Goal: Find specific page/section: Find specific page/section

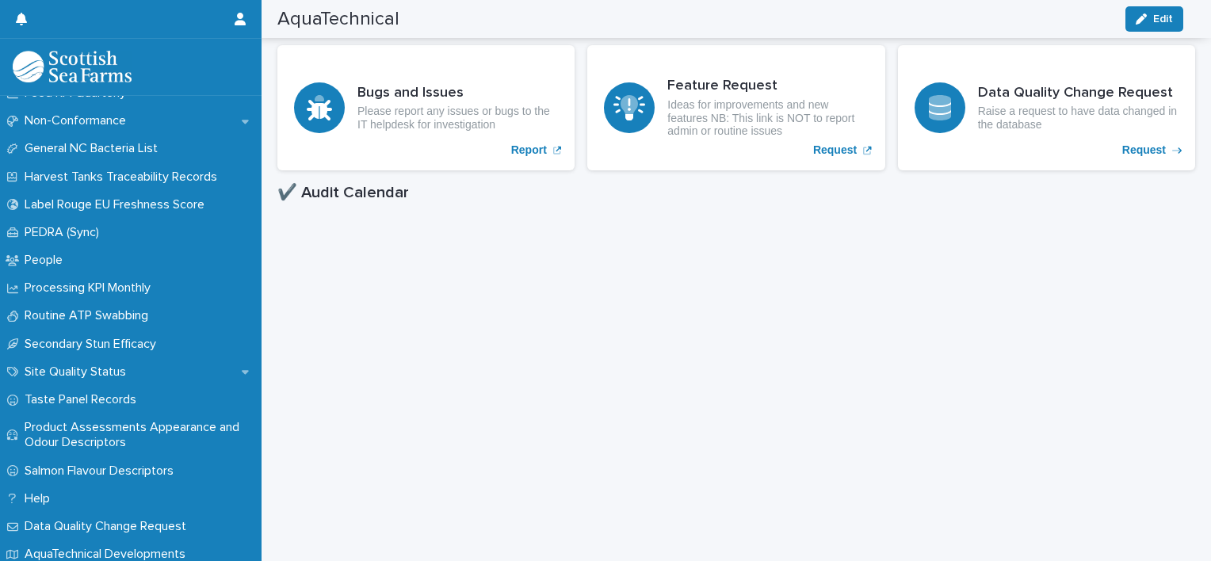
scroll to position [526, 0]
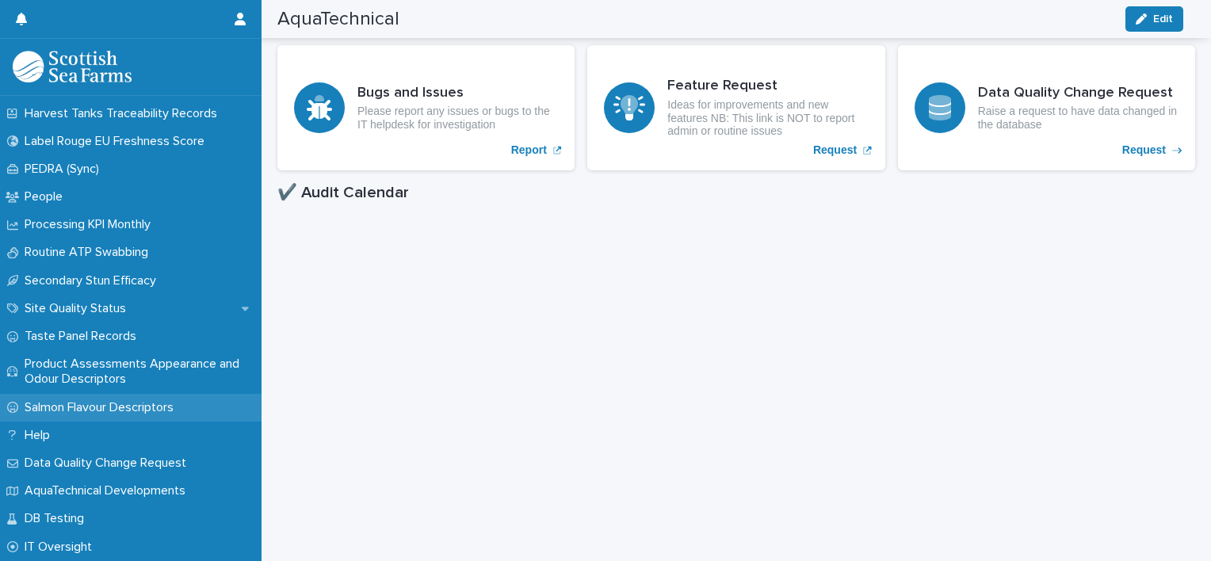
click at [157, 401] on p "Salmon Flavour Descriptors" at bounding box center [102, 407] width 168 height 15
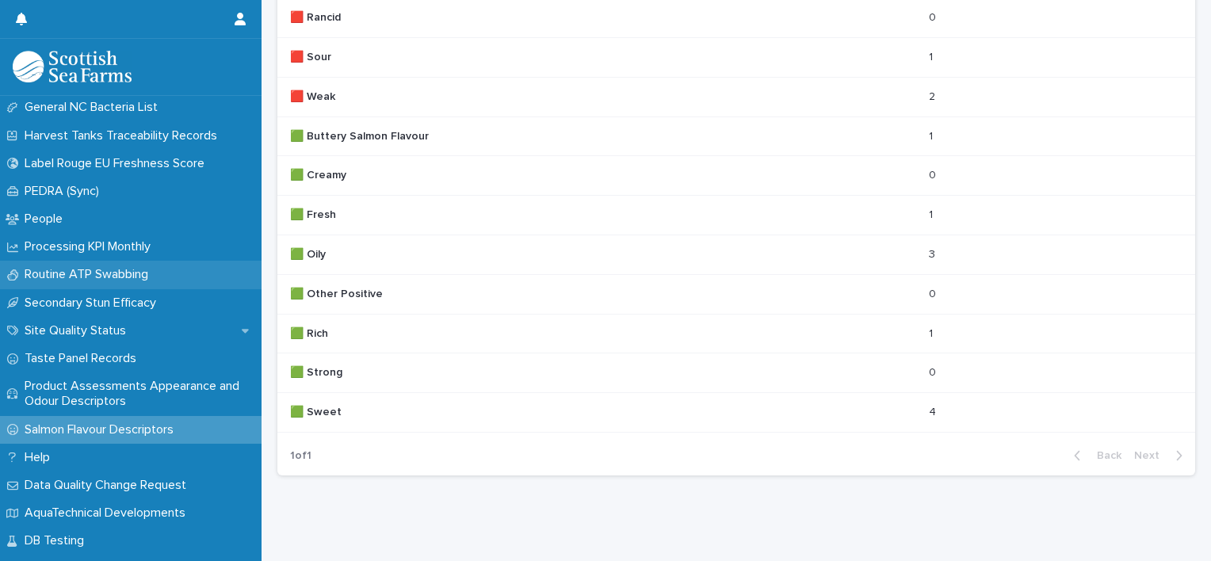
scroll to position [507, 0]
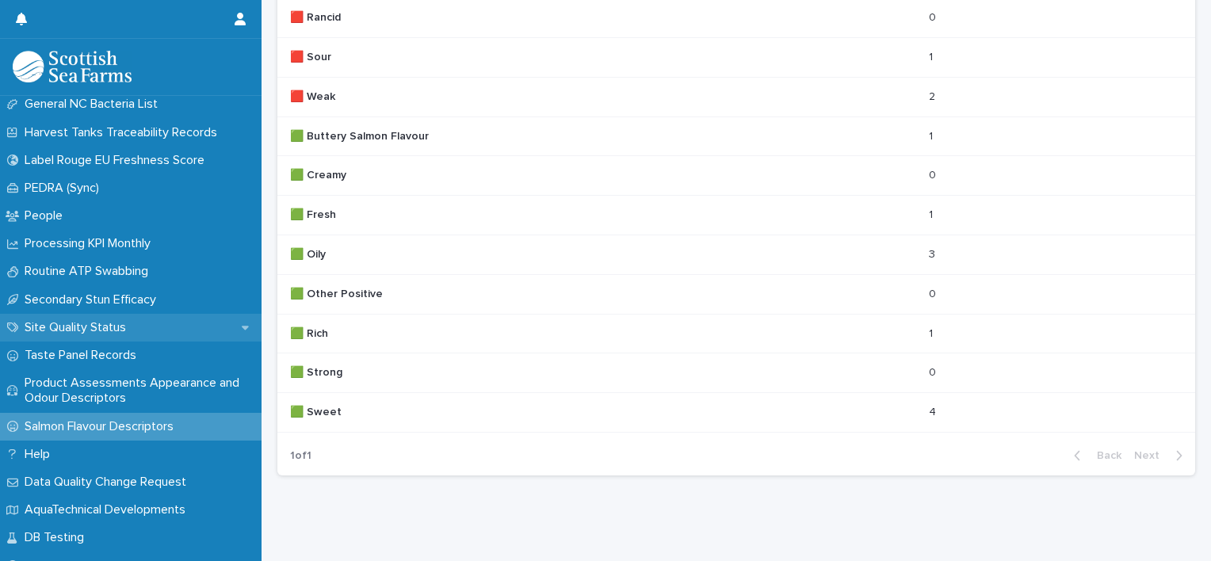
click at [151, 329] on div "Site Quality Status" at bounding box center [131, 328] width 262 height 28
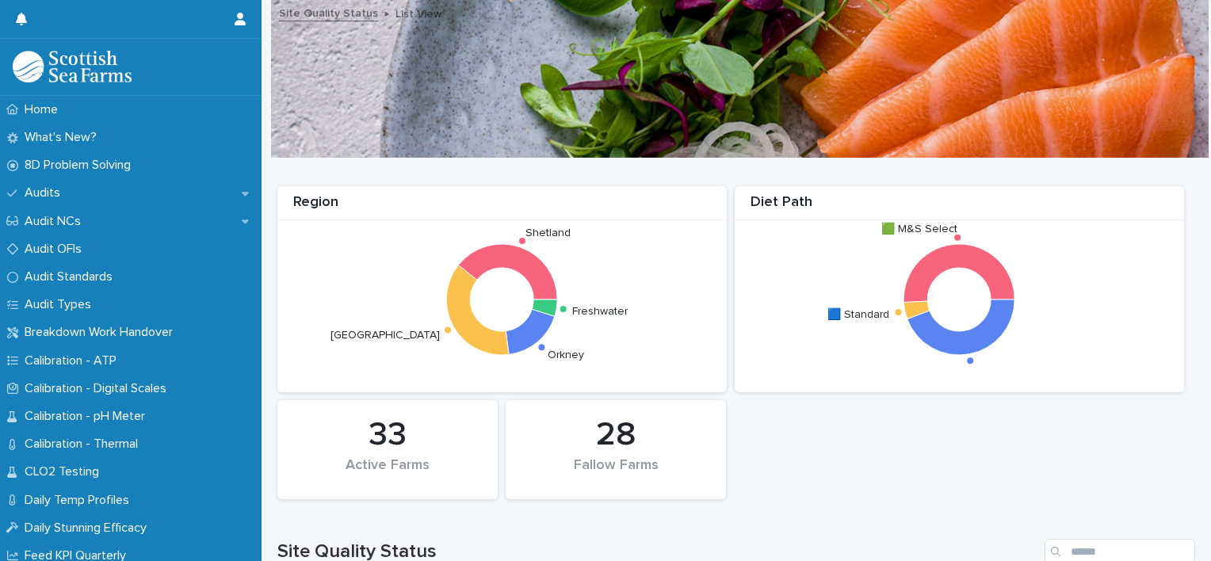
drag, startPoint x: 151, startPoint y: 329, endPoint x: 378, endPoint y: 218, distance: 252.4
click at [378, 218] on div "Region" at bounding box center [501, 207] width 449 height 26
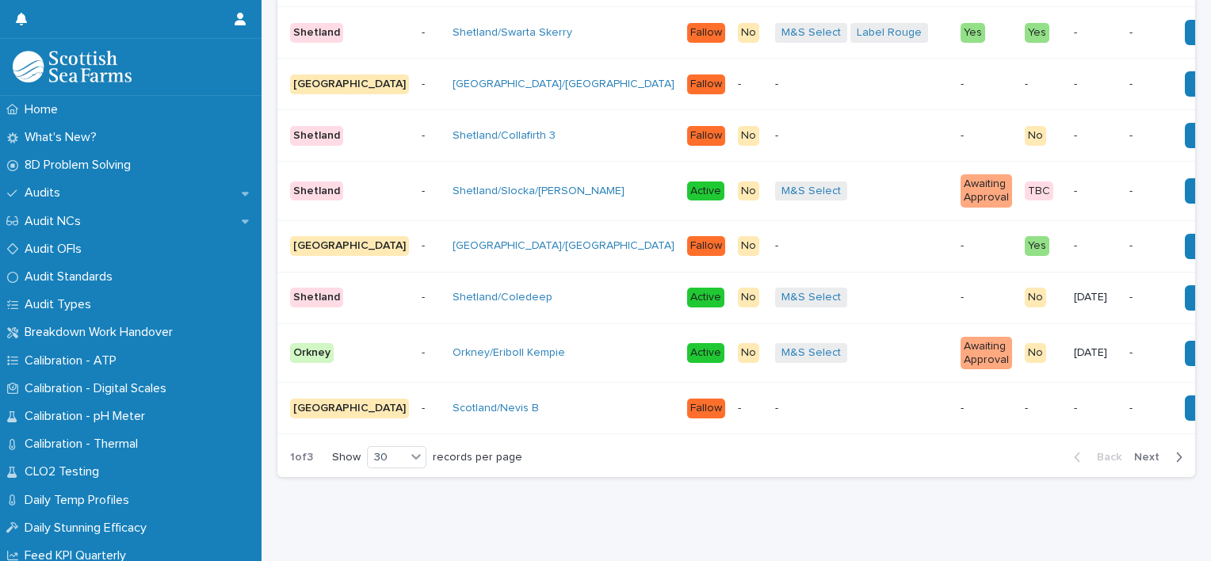
scroll to position [1883, 0]
